Goal: Find specific page/section: Find specific page/section

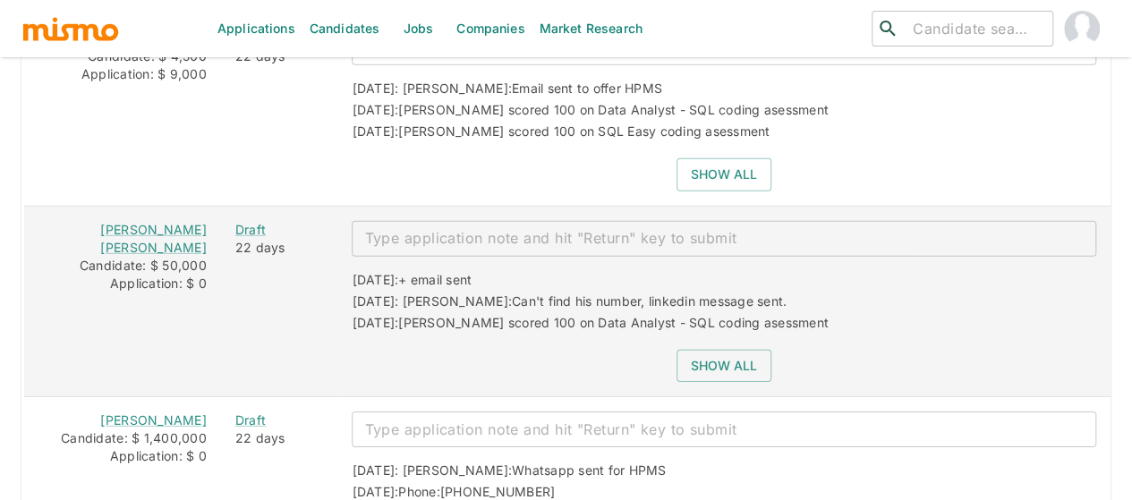
scroll to position [2237, 0]
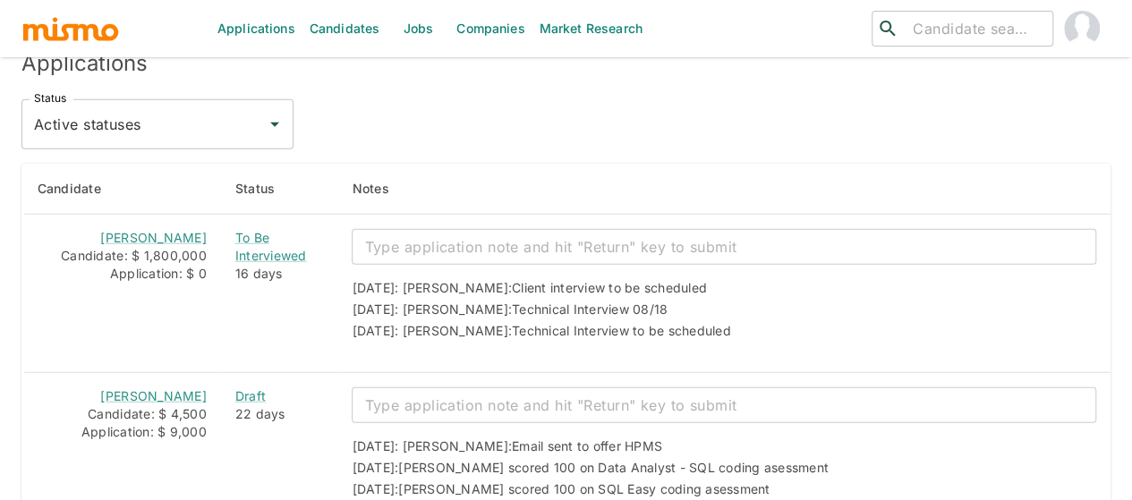
click at [413, 30] on link "Jobs" at bounding box center [417, 28] width 63 height 57
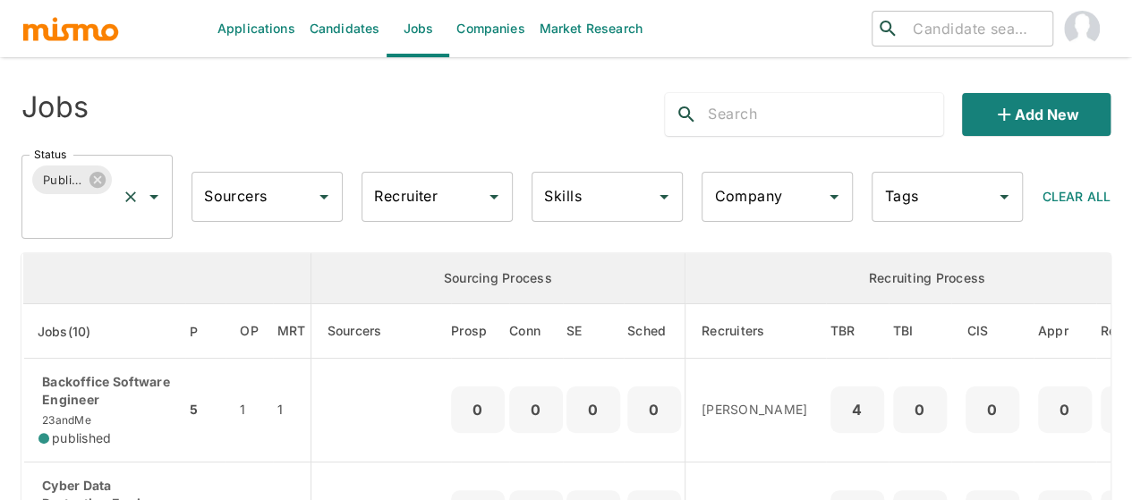
click at [157, 196] on icon "Open" at bounding box center [153, 196] width 21 height 21
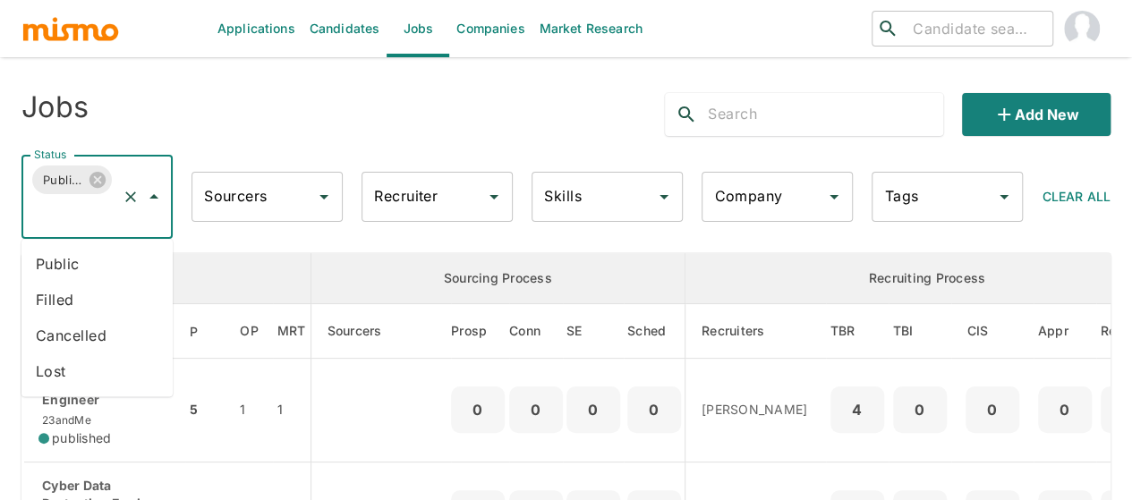
click at [77, 262] on li "Public" at bounding box center [96, 264] width 151 height 36
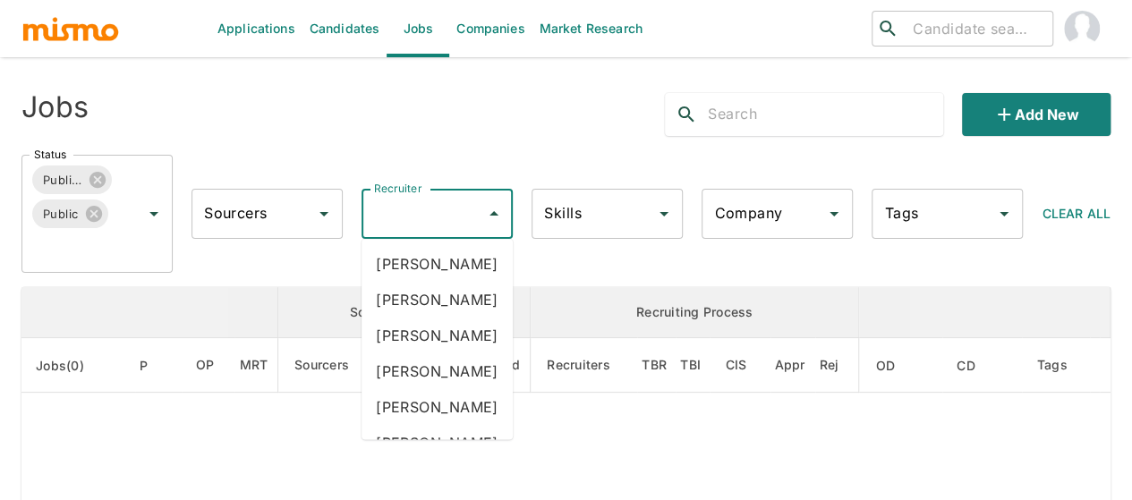
click at [449, 224] on input "Recruiter" at bounding box center [423, 214] width 108 height 34
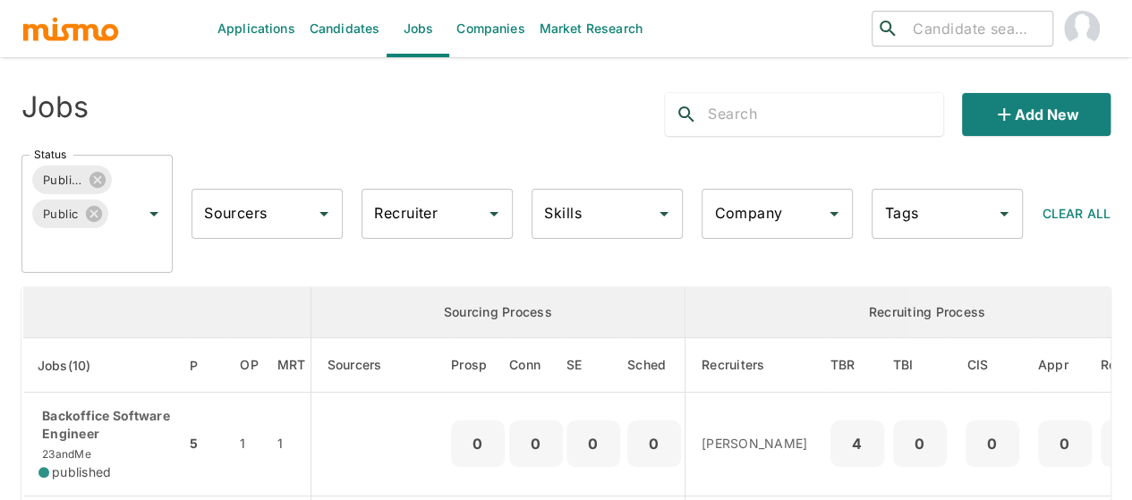
click at [449, 224] on input "Recruiter" at bounding box center [423, 214] width 108 height 34
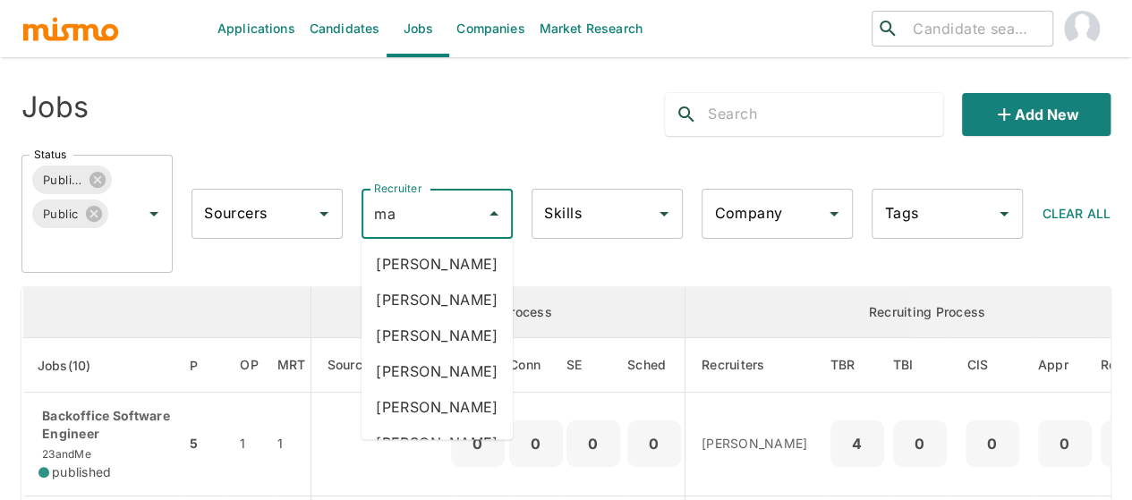
type input "mai"
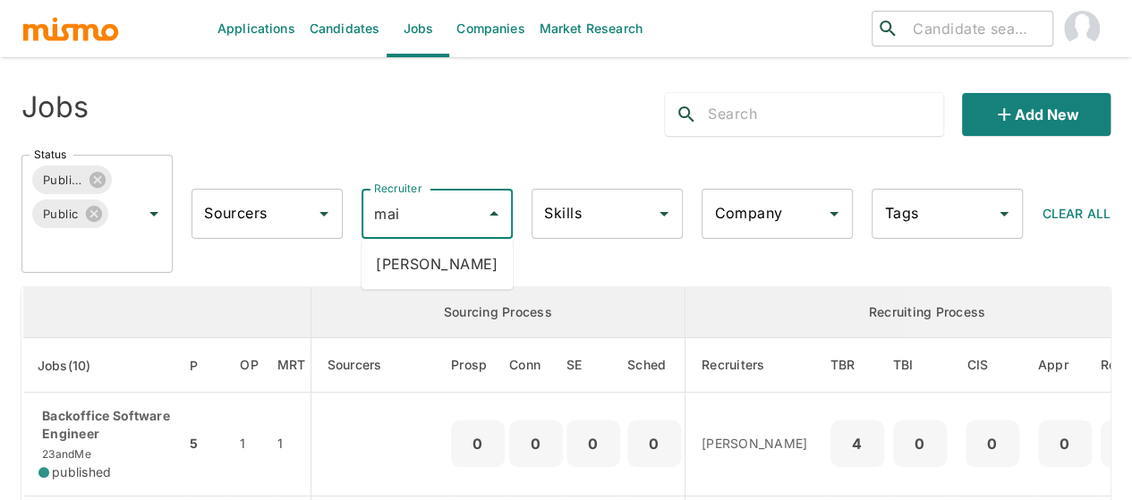
click at [436, 263] on li "Maia Reyes" at bounding box center [436, 264] width 151 height 36
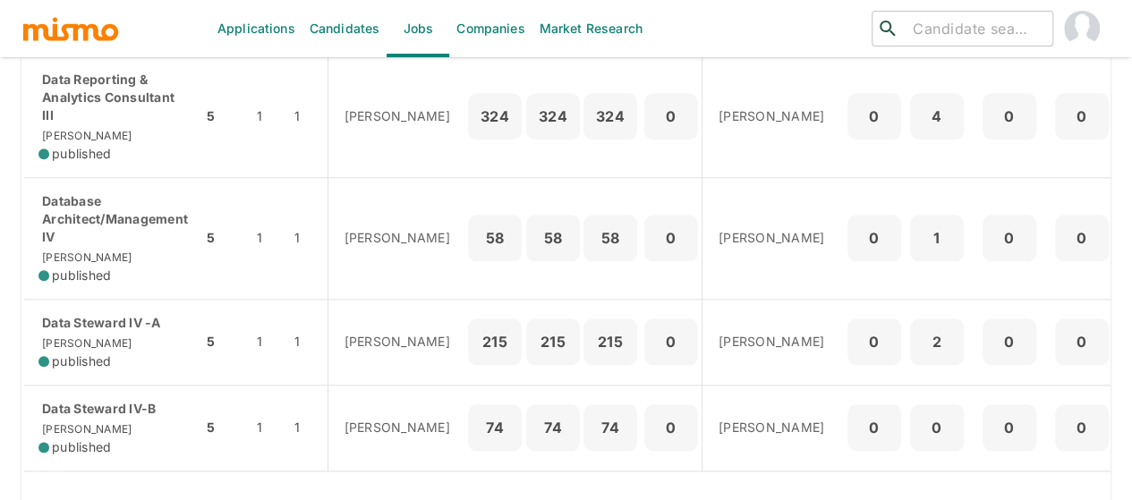
scroll to position [895, 0]
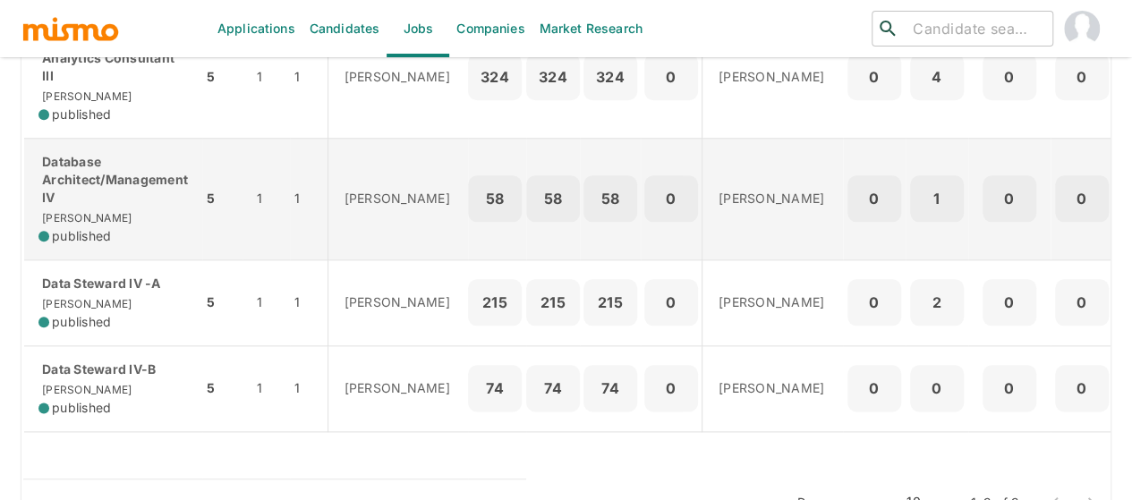
click at [113, 207] on p "Database Architect/Management IV" at bounding box center [112, 180] width 149 height 54
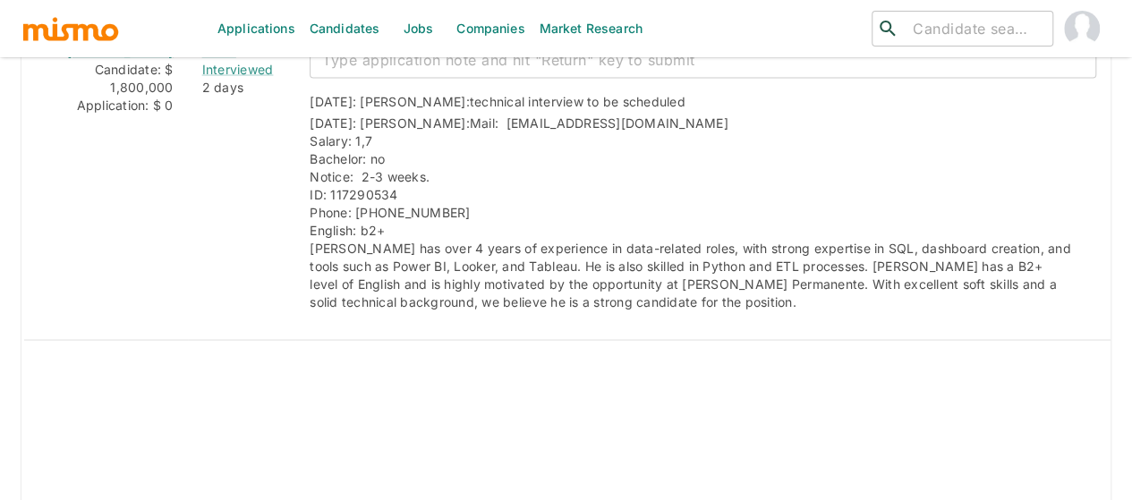
scroll to position [1610, 0]
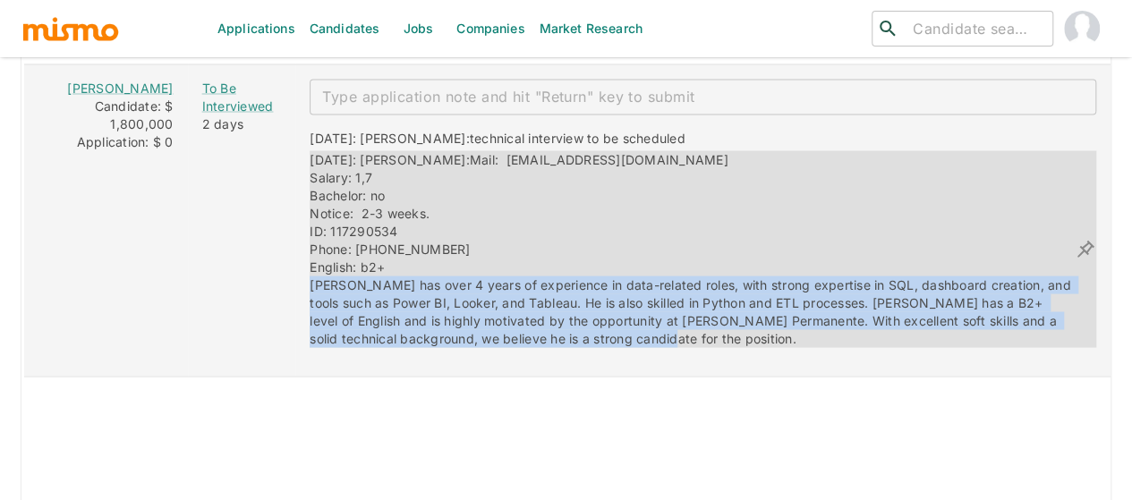
drag, startPoint x: 535, startPoint y: 370, endPoint x: 289, endPoint y: 319, distance: 251.2
click at [310, 319] on div "[DATE]: [PERSON_NAME]: Mail: [EMAIL_ADDRESS][DOMAIN_NAME] Salary: 1,7 Bachelor:…" at bounding box center [692, 248] width 765 height 197
copy span "[PERSON_NAME] has over 4 years of experience in data-related roles, with strong…"
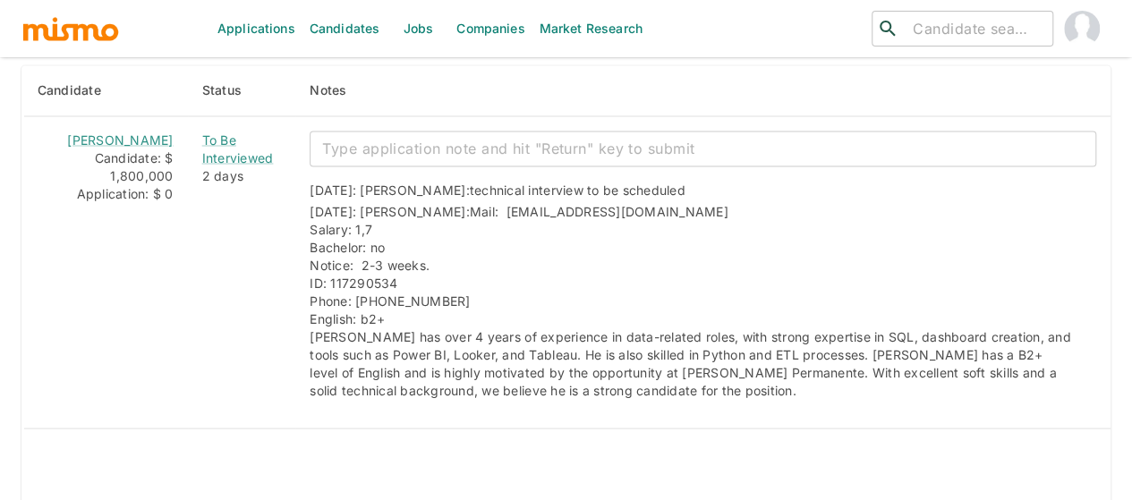
scroll to position [1583, 0]
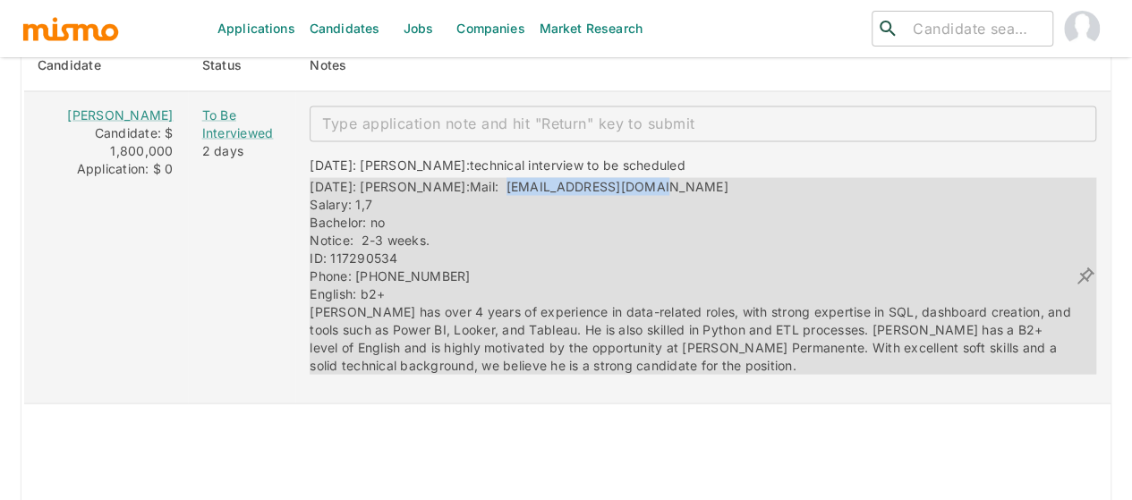
drag, startPoint x: 632, startPoint y: 217, endPoint x: 453, endPoint y: 216, distance: 179.8
click at [453, 216] on div "[DATE]: [PERSON_NAME]: Mail: [EMAIL_ADDRESS][DOMAIN_NAME] Salary: 1,7 Bachelor:…" at bounding box center [692, 275] width 765 height 197
copy span "[EMAIL_ADDRESS][DOMAIN_NAME]"
